Goal: Navigation & Orientation: Find specific page/section

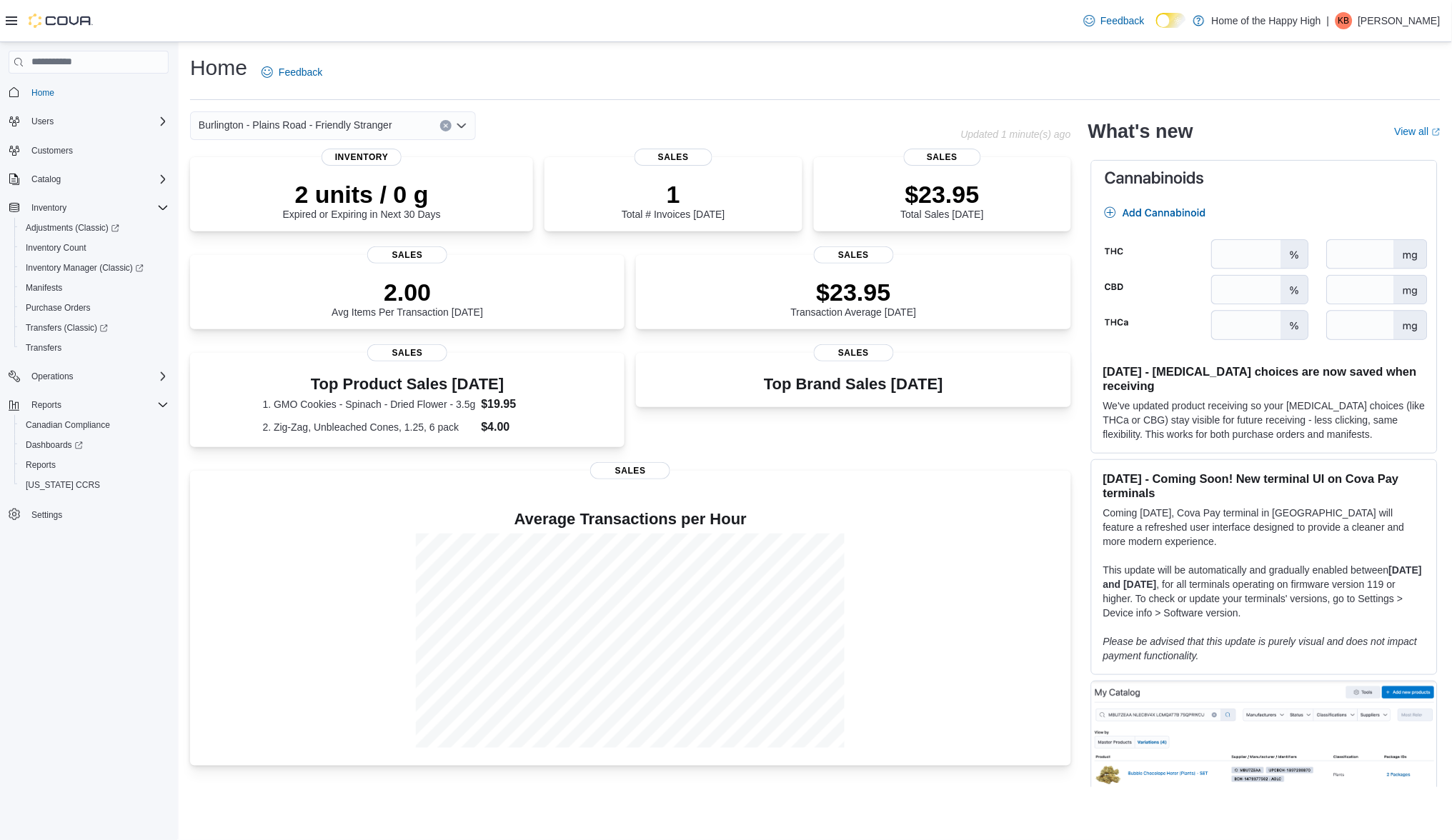
click at [449, 125] on icon "Clear input" at bounding box center [446, 125] width 6 height 6
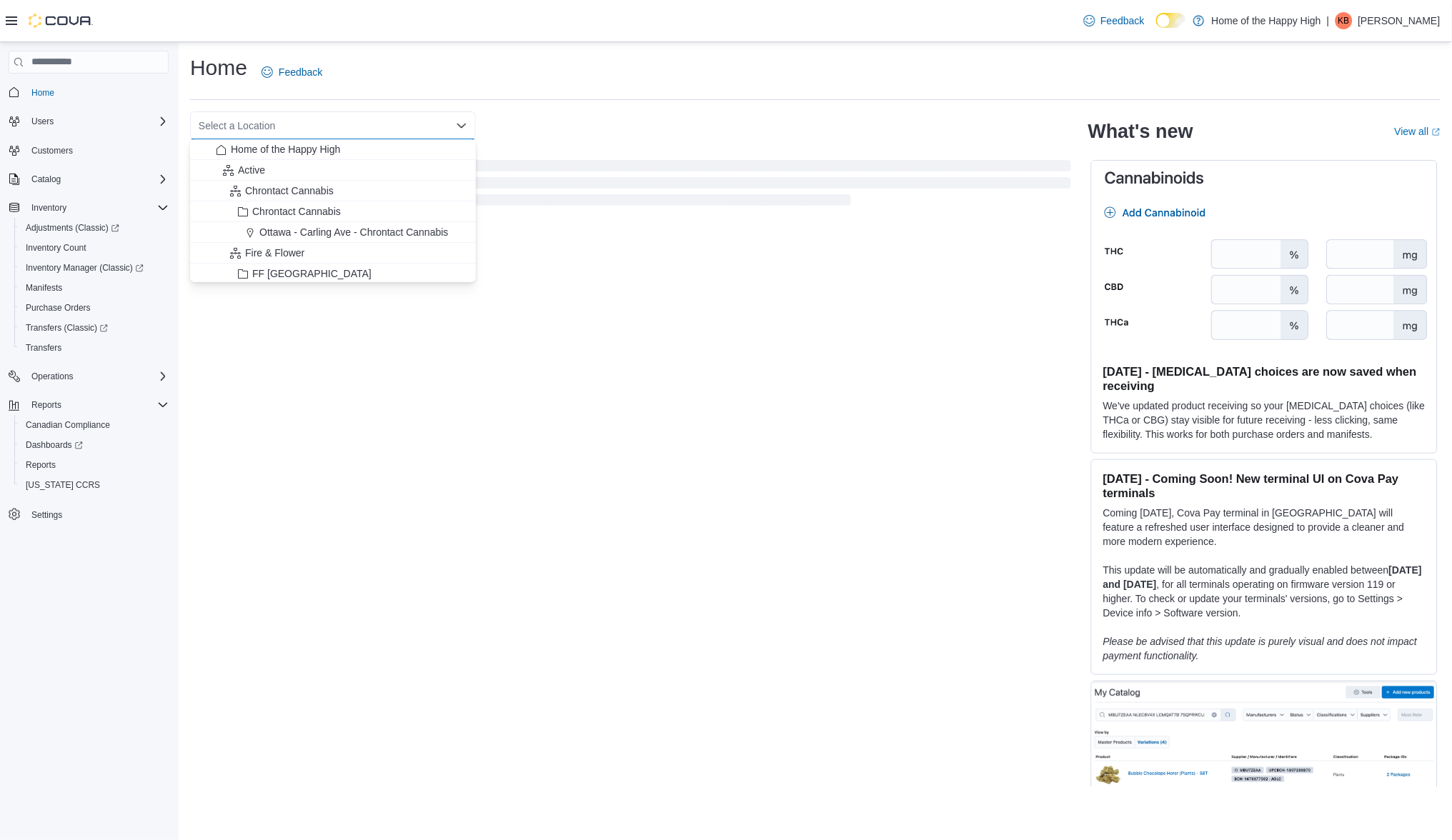
click at [592, 135] on div "Select a Location Combo box. Selected. Combo box input. Select a Location. Type…" at bounding box center [630, 126] width 881 height 29
